Goal: Communication & Community: Answer question/provide support

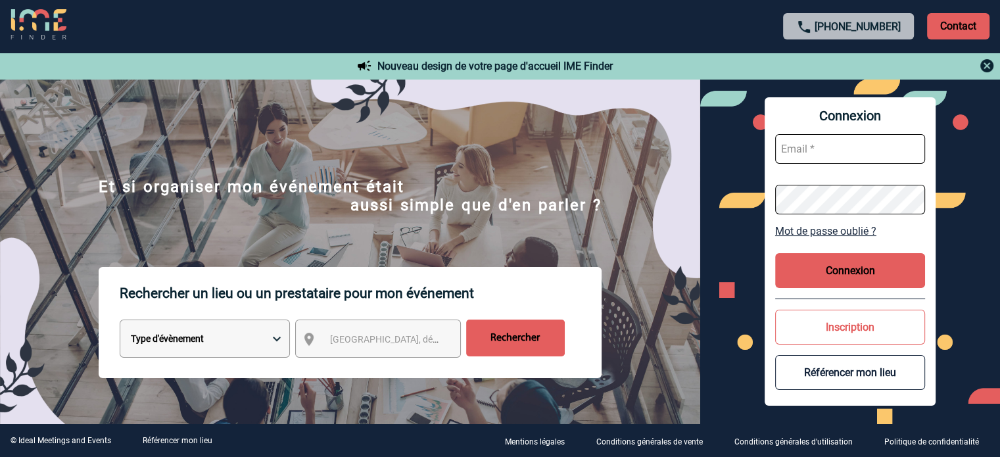
type input "smiladinovic@ime-groupe.com"
click at [876, 278] on button "Connexion" at bounding box center [850, 270] width 150 height 35
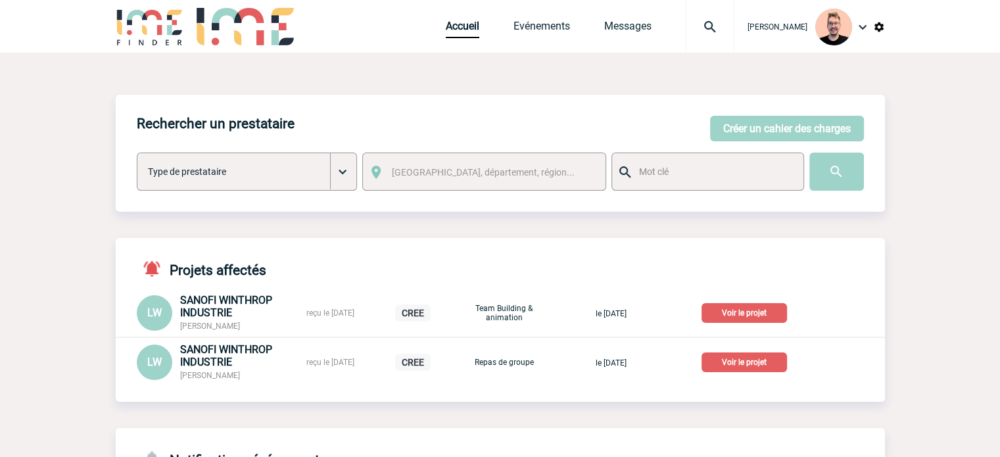
click at [698, 36] on div at bounding box center [710, 26] width 49 height 53
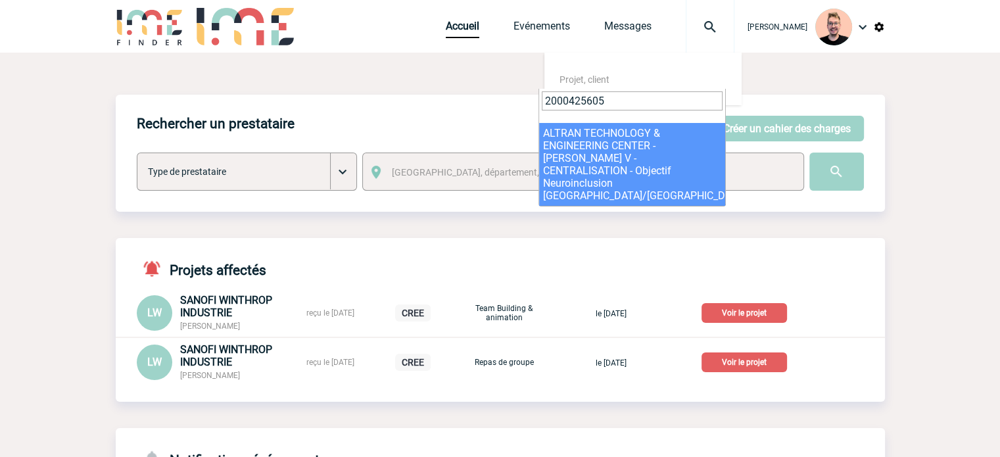
type input "2000425605"
select select "25106"
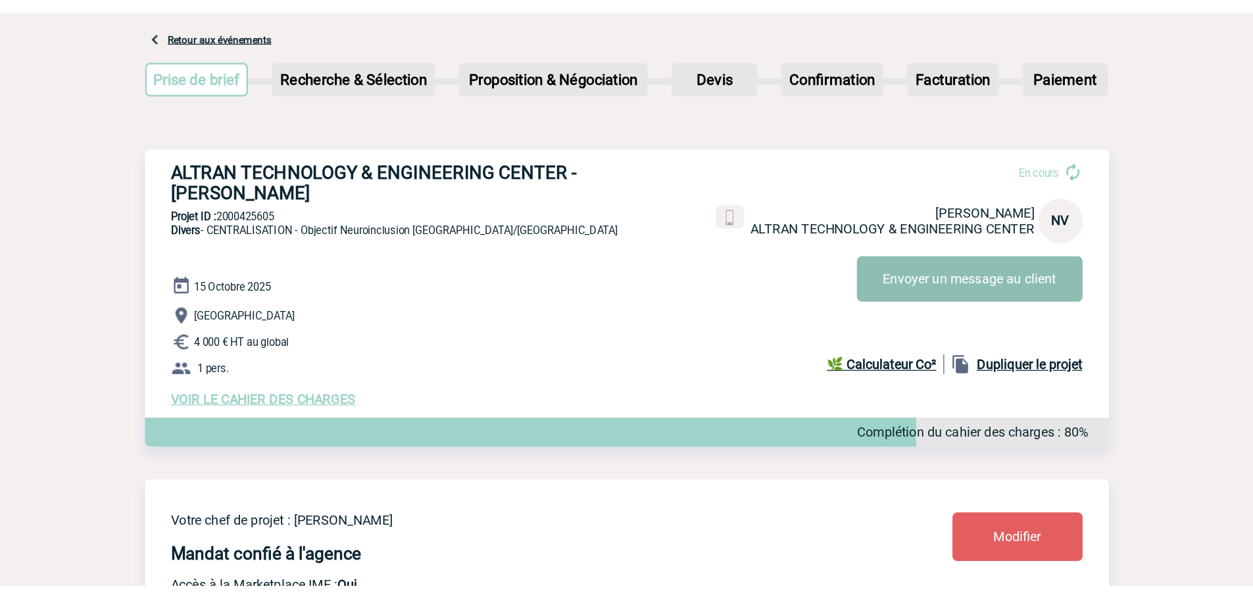
scroll to position [66, 0]
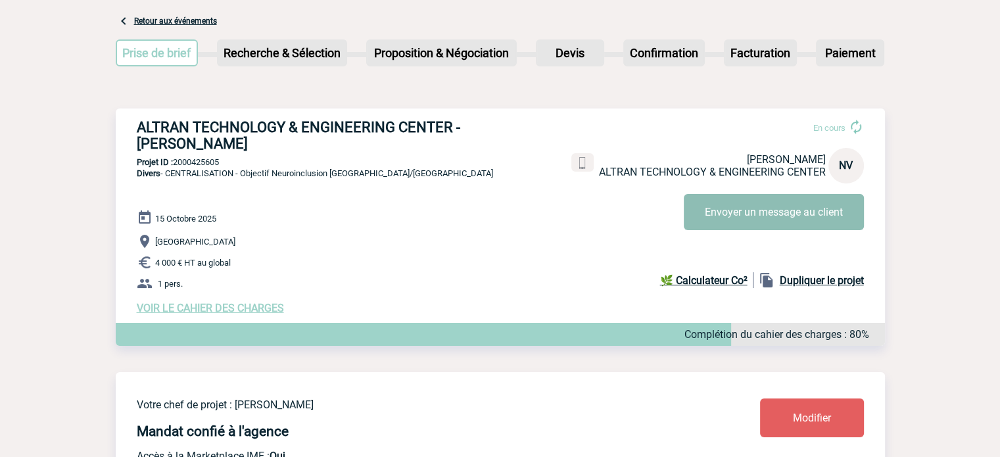
click at [723, 205] on button "Envoyer un message au client" at bounding box center [774, 212] width 180 height 36
